Goal: Task Accomplishment & Management: Manage account settings

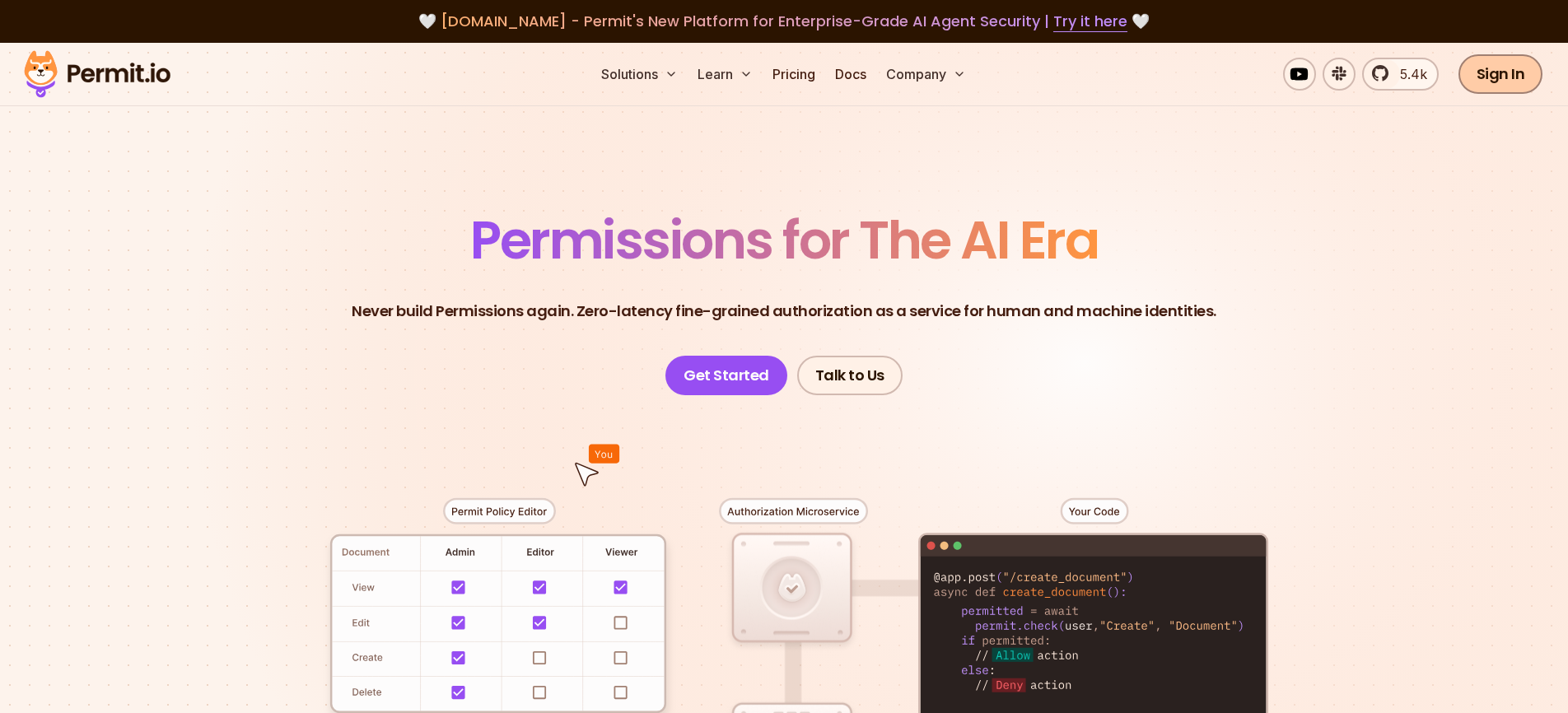
click at [1501, 64] on link "Sign In" at bounding box center [1501, 74] width 85 height 40
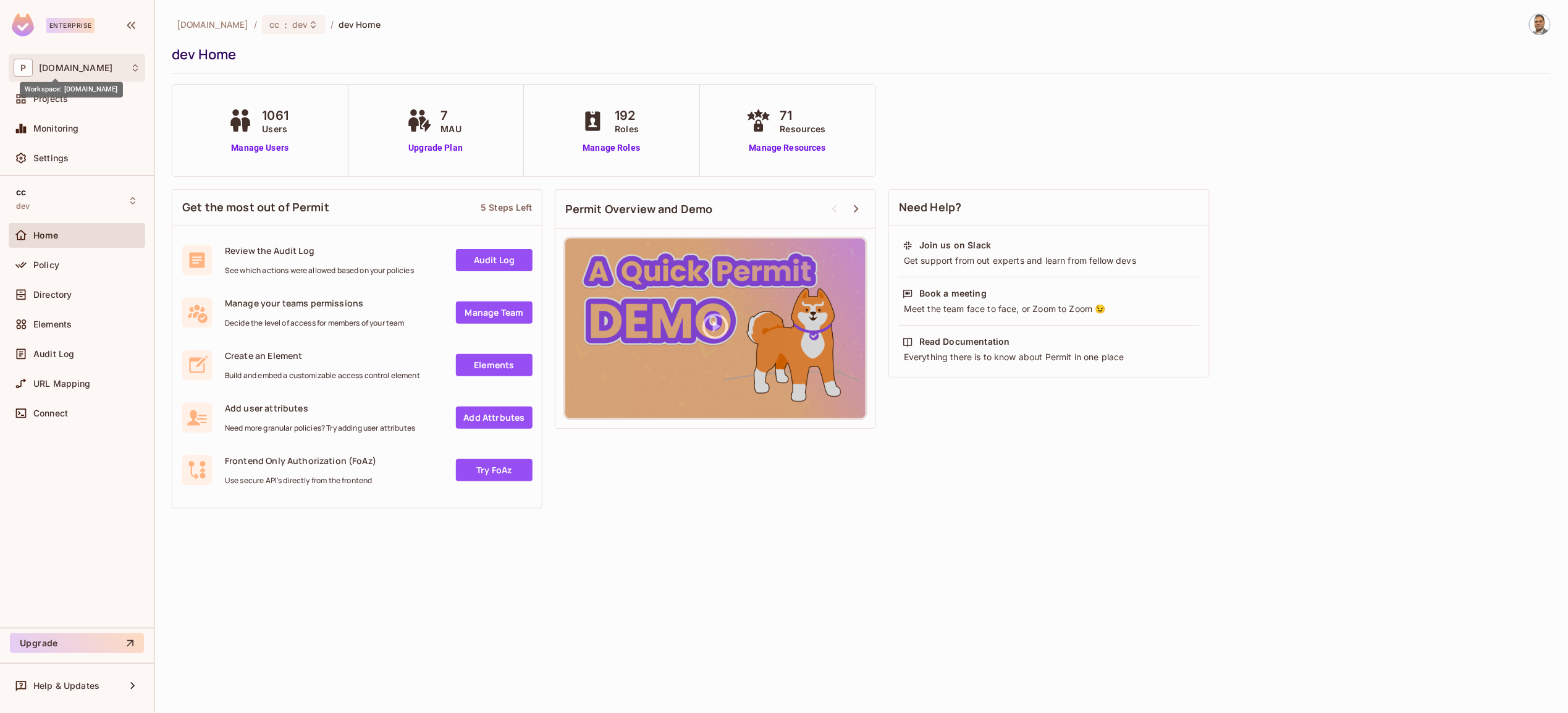
click at [45, 70] on span "[DOMAIN_NAME]" at bounding box center [75, 67] width 73 height 10
click at [45, 161] on div at bounding box center [784, 356] width 1568 height 713
click at [45, 161] on span "Settings" at bounding box center [51, 158] width 35 height 10
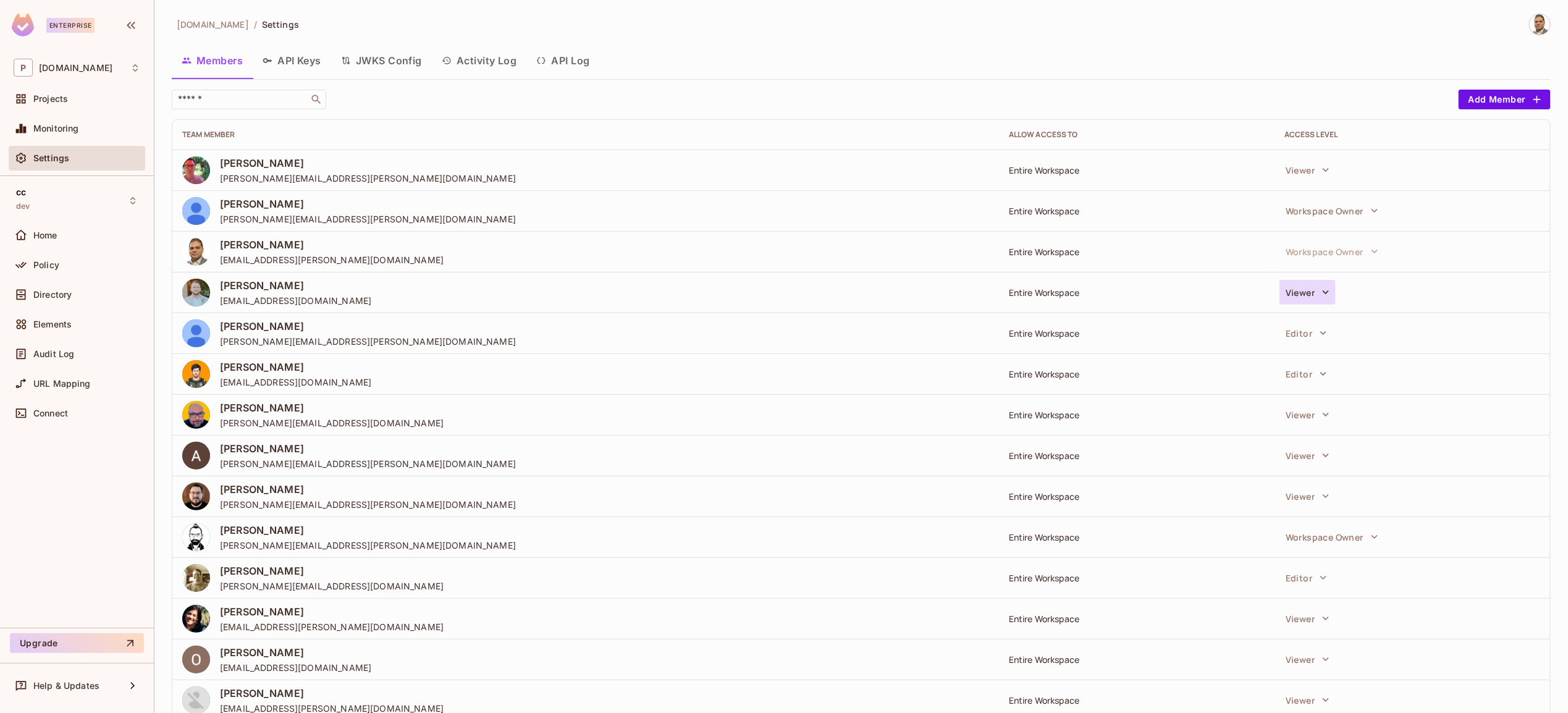
click at [1304, 295] on button "Viewer" at bounding box center [1308, 292] width 56 height 25
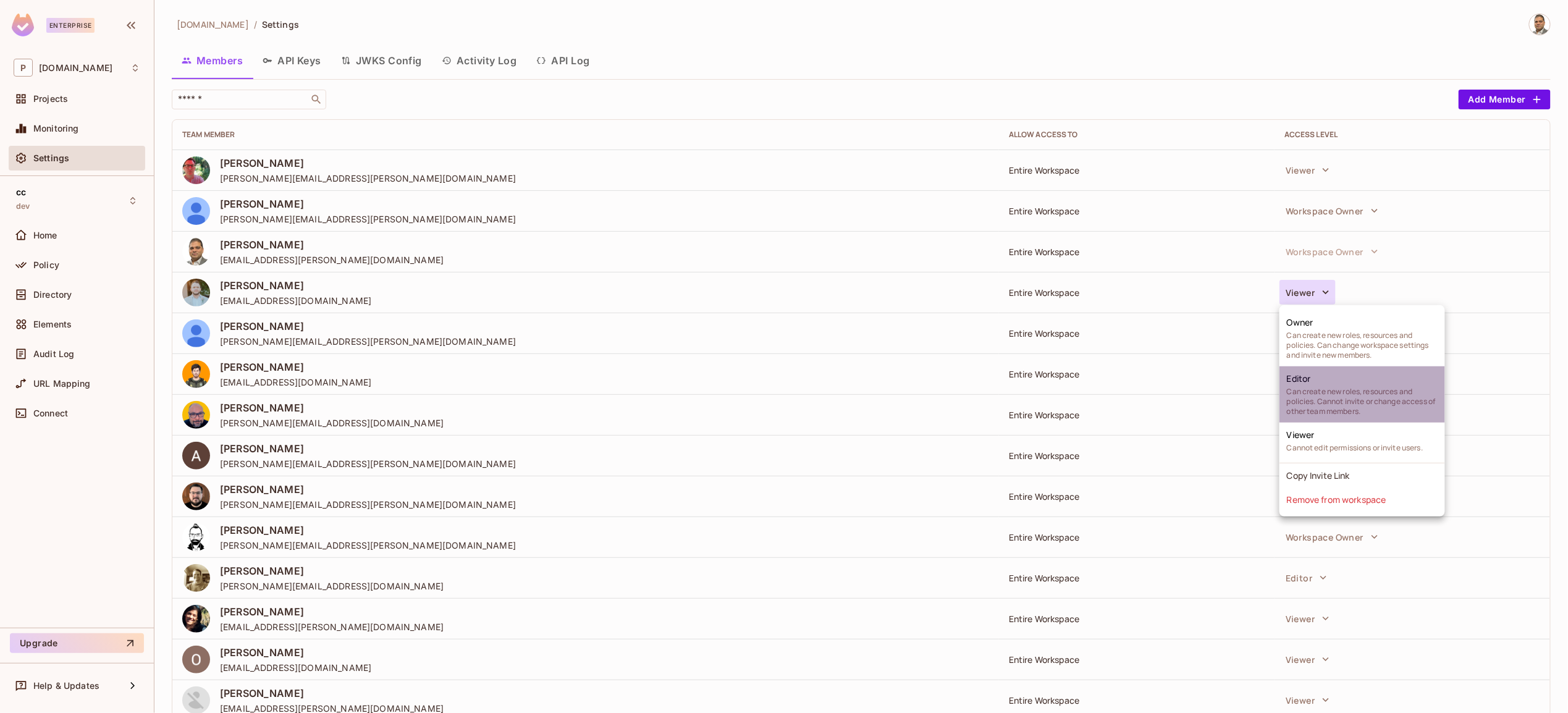
click at [1315, 402] on span "Can create new roles, resources and policies. Cannot invite or change access of…" at bounding box center [1362, 402] width 151 height 30
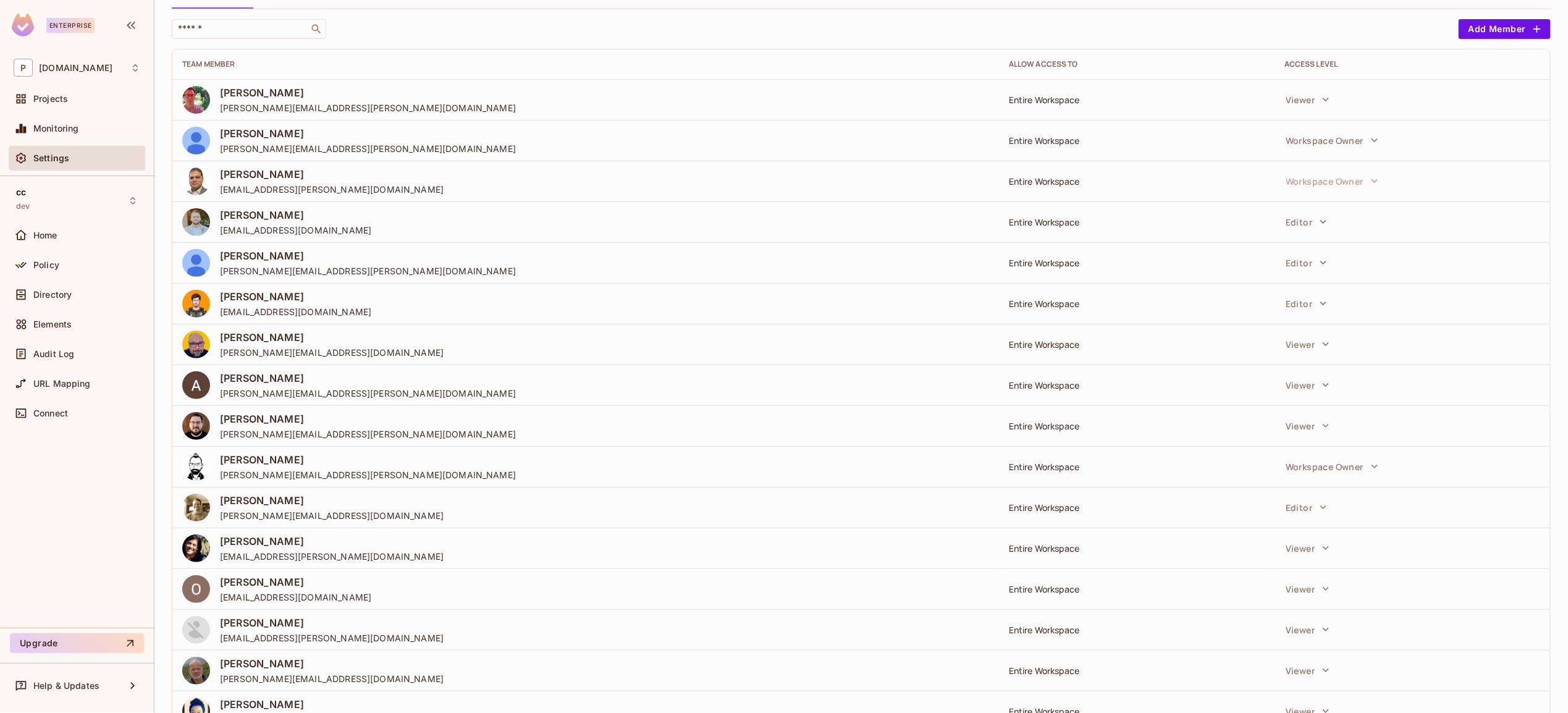
scroll to position [45, 0]
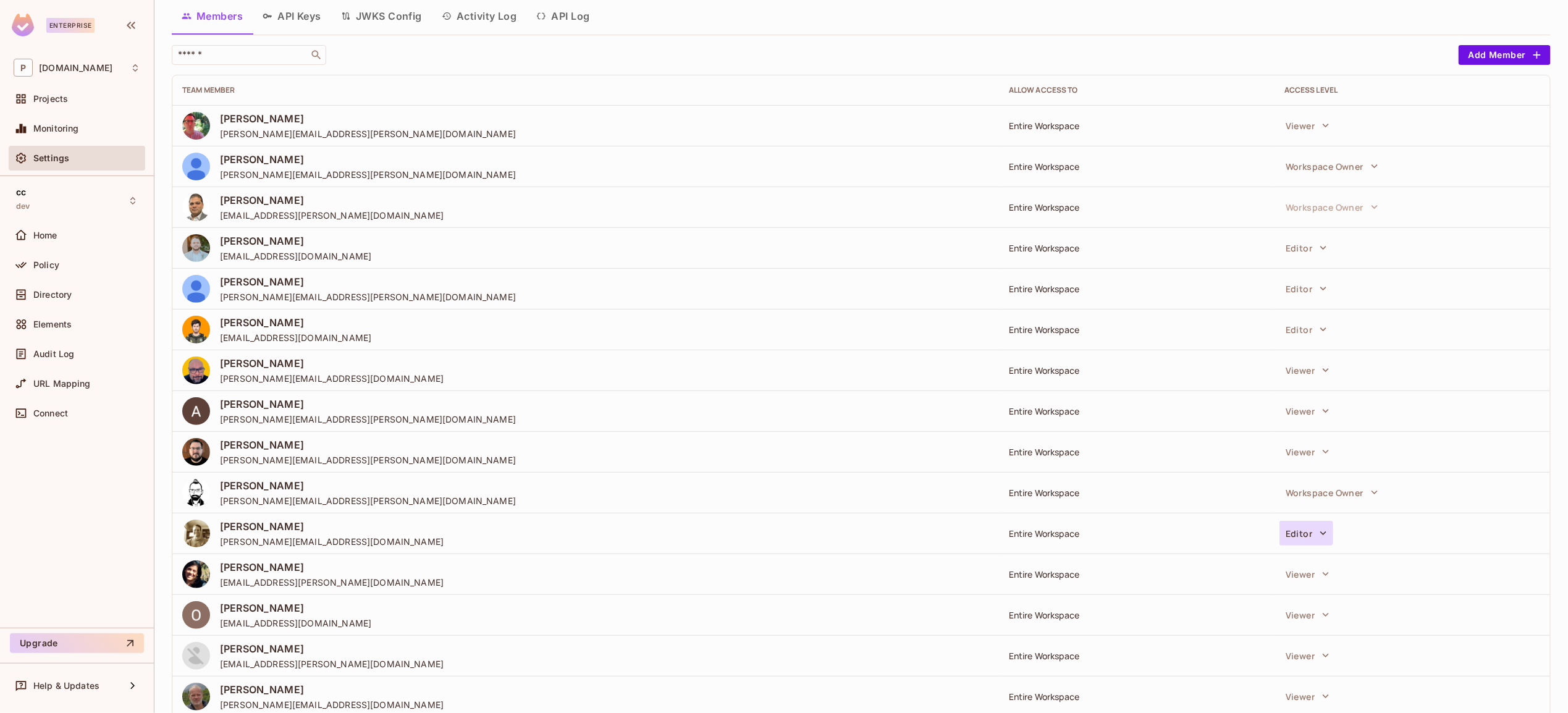
click at [1297, 535] on button "Editor" at bounding box center [1307, 533] width 54 height 25
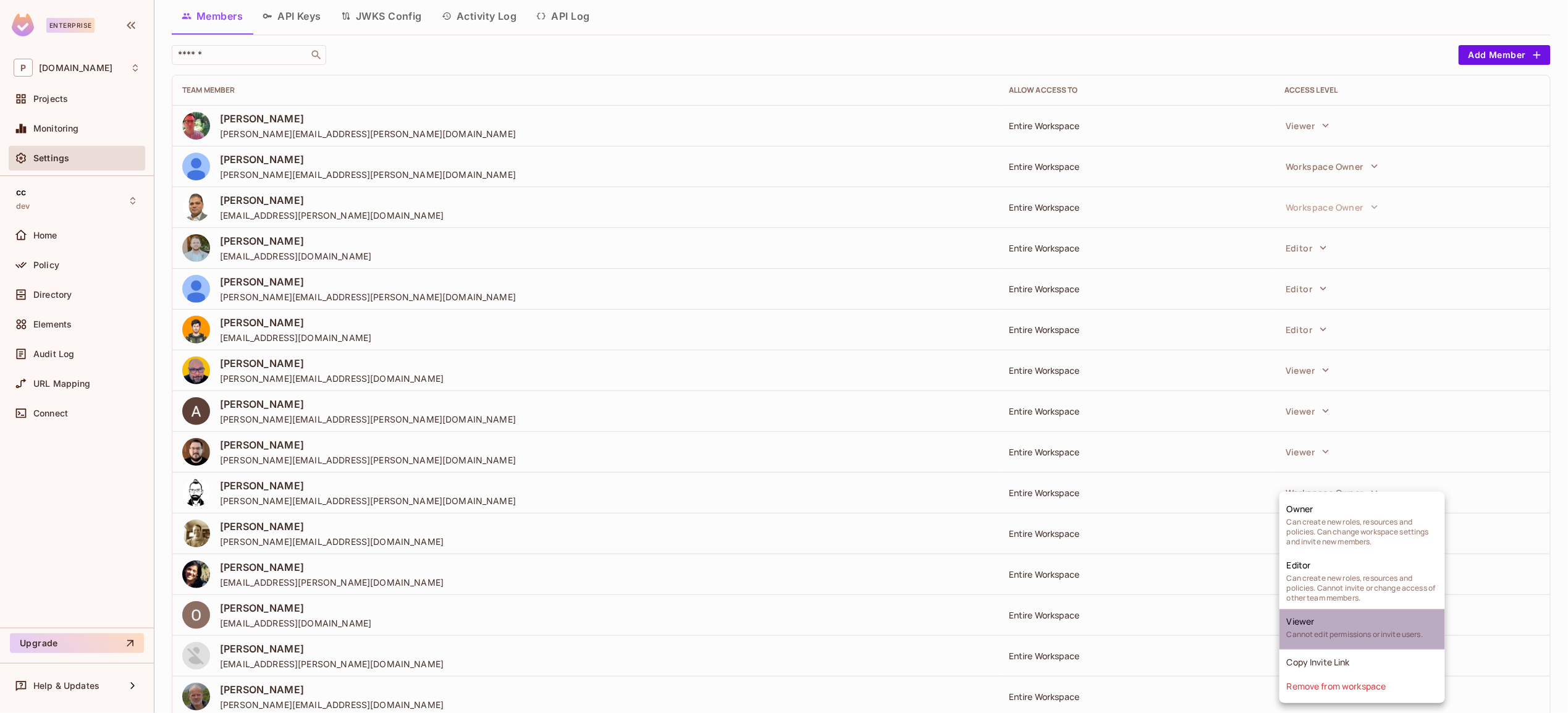
click at [1312, 623] on span "Viewer" at bounding box center [1301, 622] width 28 height 12
